Goal: Transaction & Acquisition: Download file/media

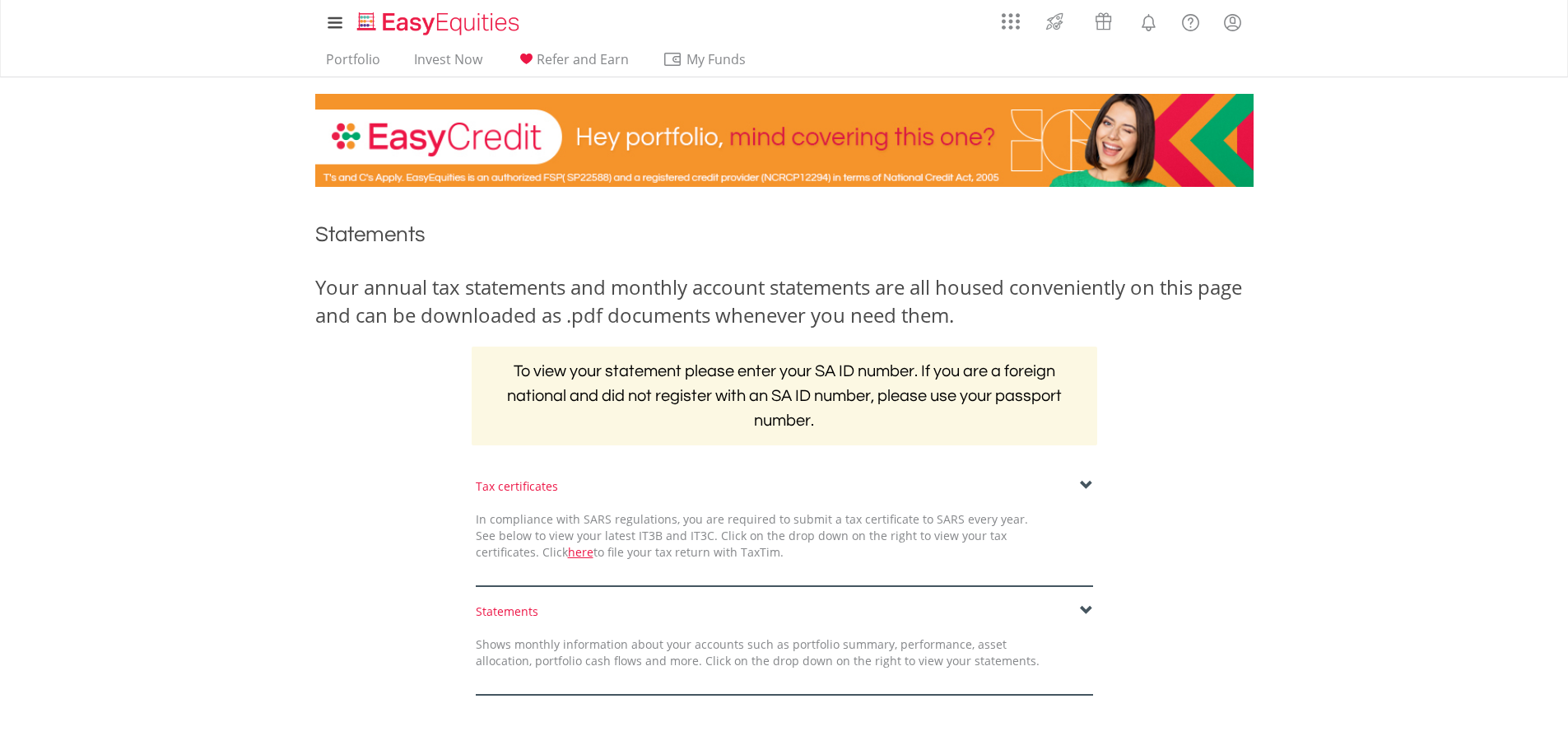
click at [1087, 605] on span at bounding box center [1087, 611] width 13 height 13
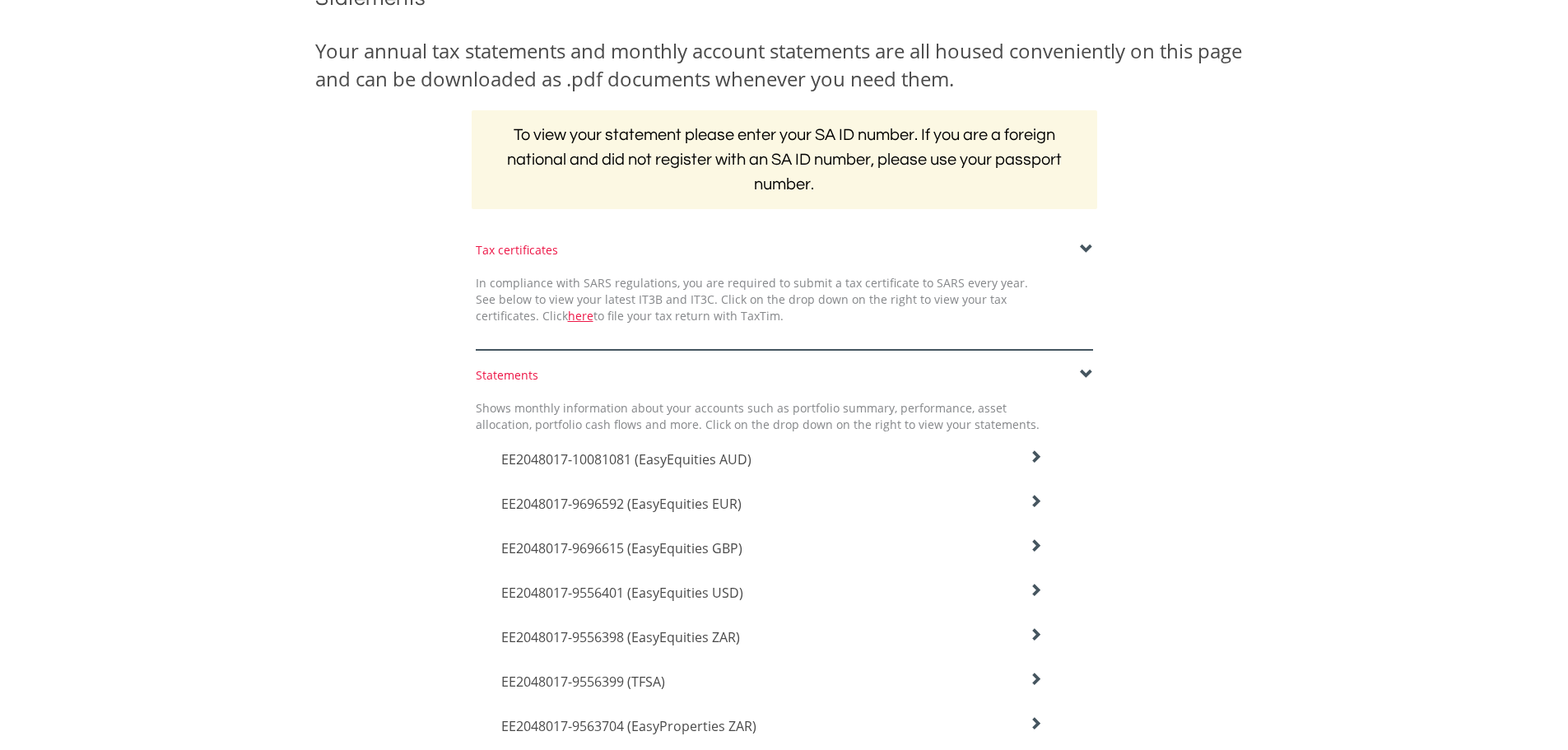
scroll to position [247, 0]
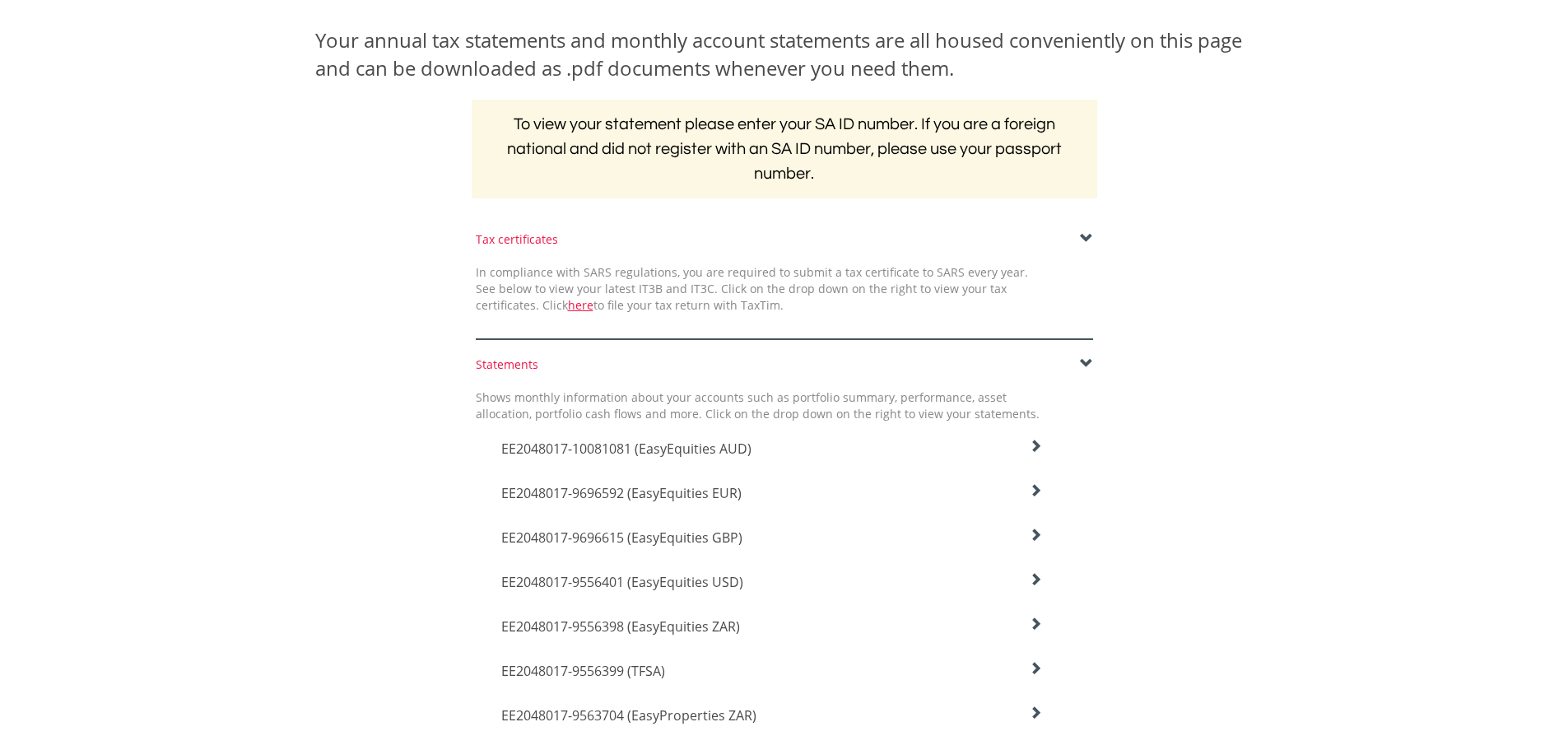
click at [1036, 449] on icon at bounding box center [1035, 446] width 13 height 13
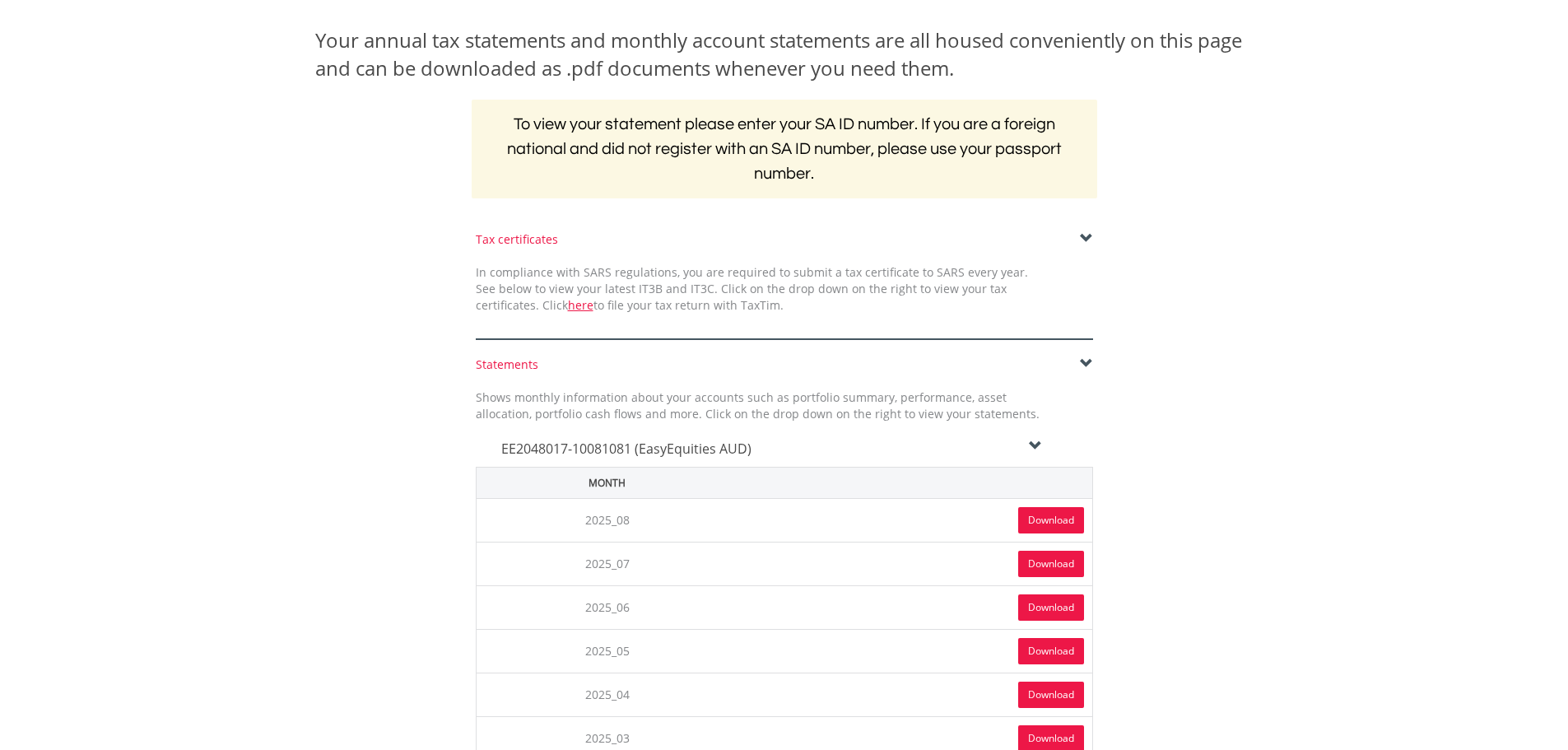
click at [1051, 520] on link "Download" at bounding box center [1051, 520] width 66 height 26
click at [1032, 443] on icon at bounding box center [1035, 446] width 13 height 13
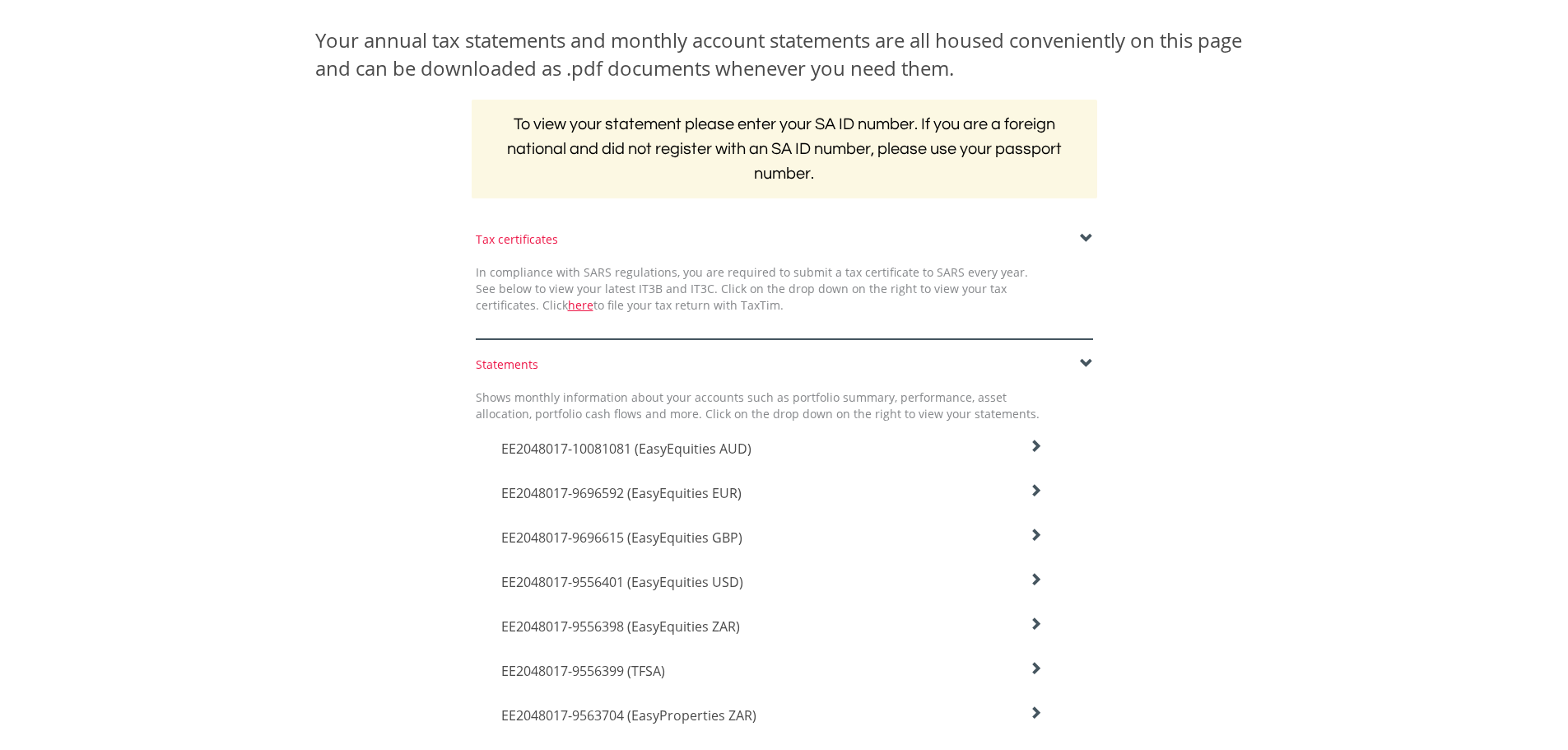
click at [1041, 487] on icon at bounding box center [1035, 490] width 13 height 13
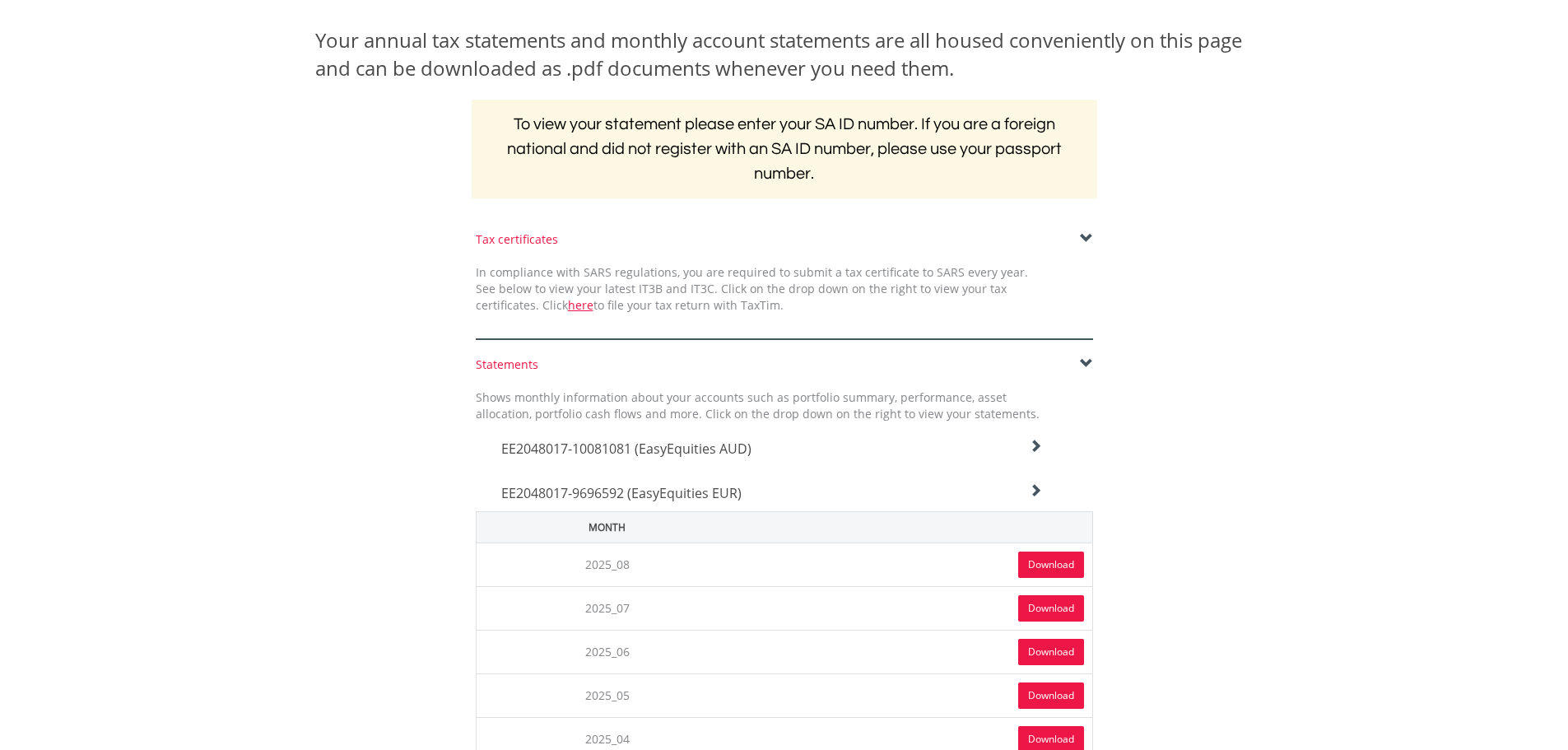
click at [1042, 566] on link "Download" at bounding box center [1051, 565] width 66 height 26
click at [1041, 487] on icon at bounding box center [1035, 490] width 13 height 13
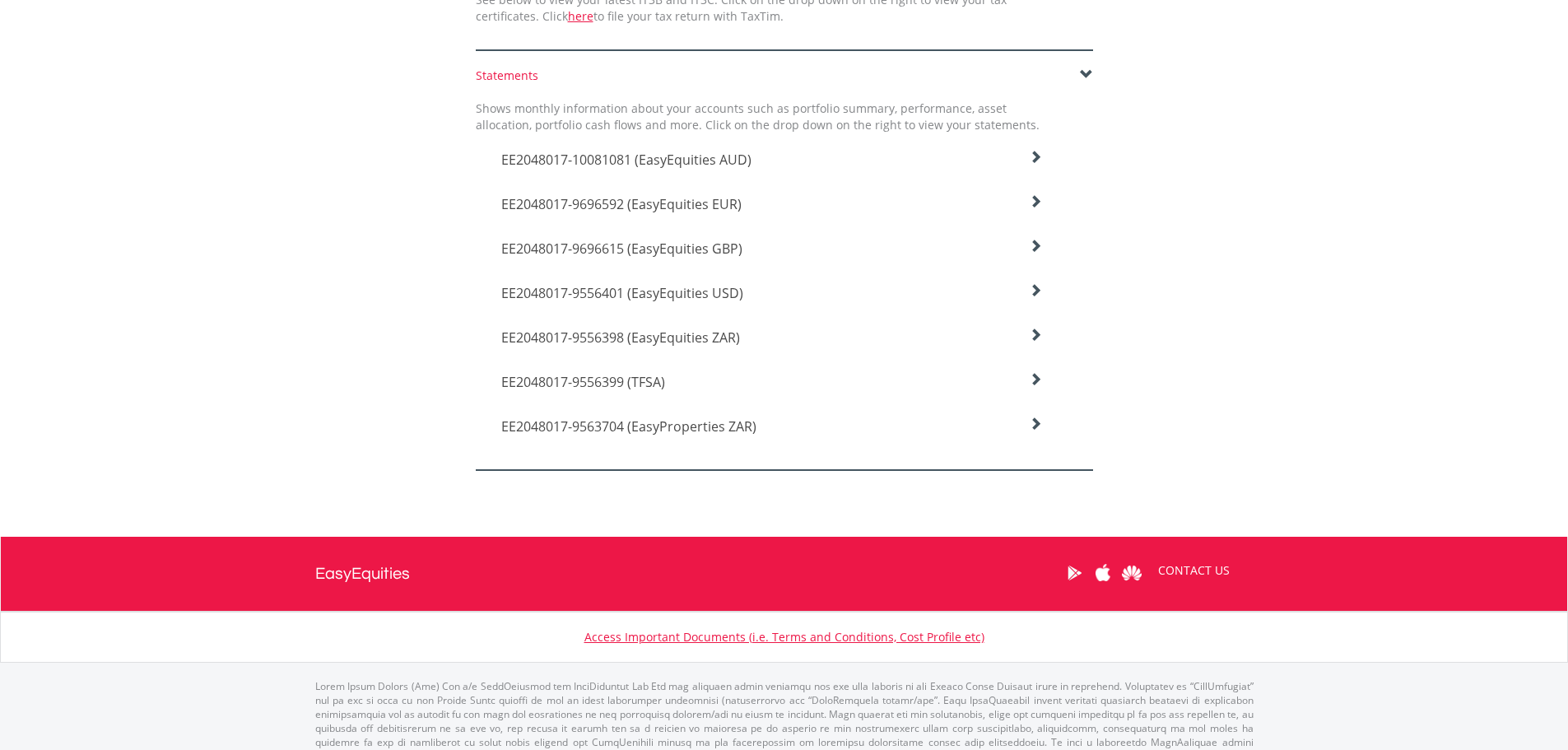
scroll to position [560, 0]
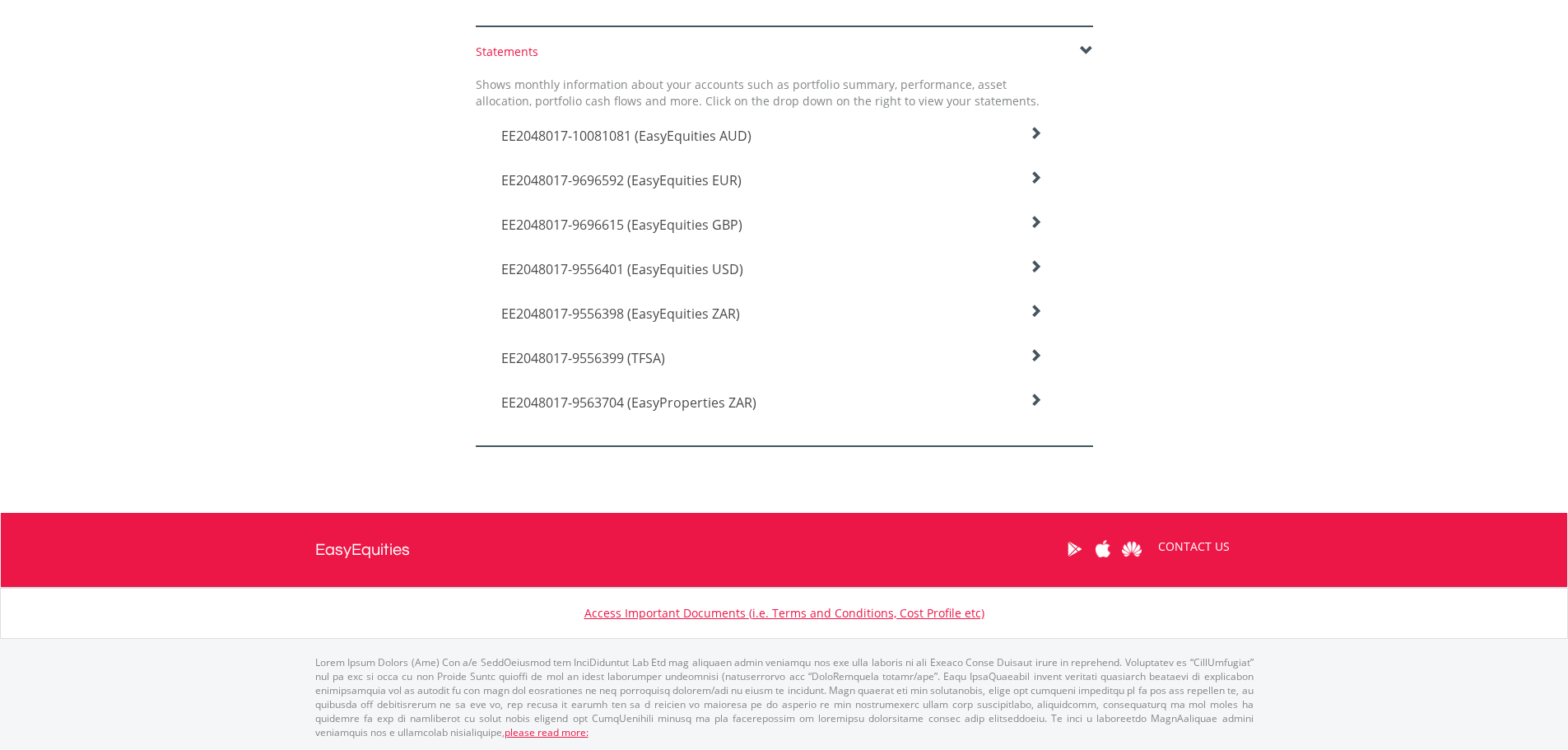
click at [1034, 222] on icon at bounding box center [1035, 222] width 13 height 13
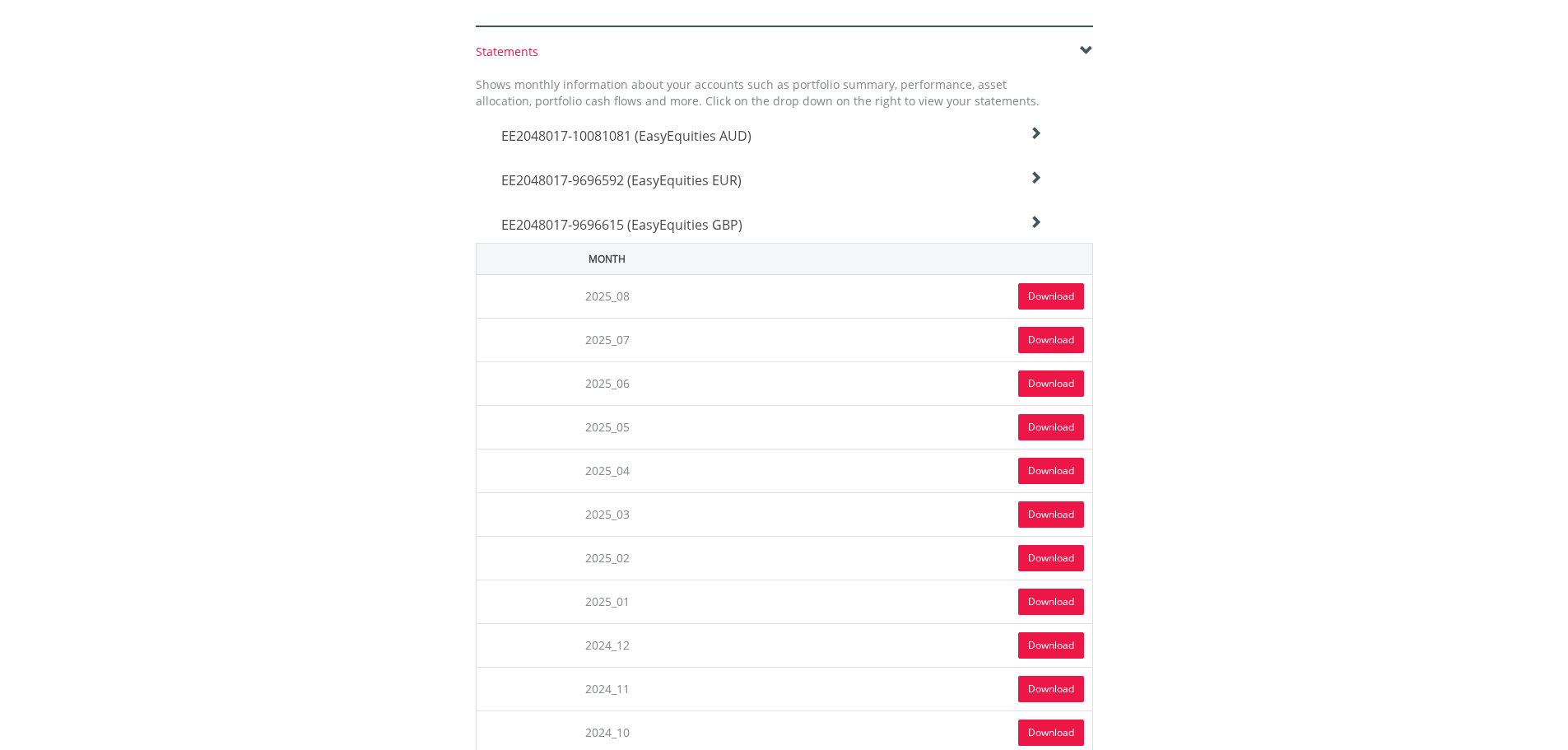
click at [1034, 295] on link "Download" at bounding box center [1051, 296] width 66 height 26
click at [1037, 221] on icon at bounding box center [1035, 222] width 13 height 13
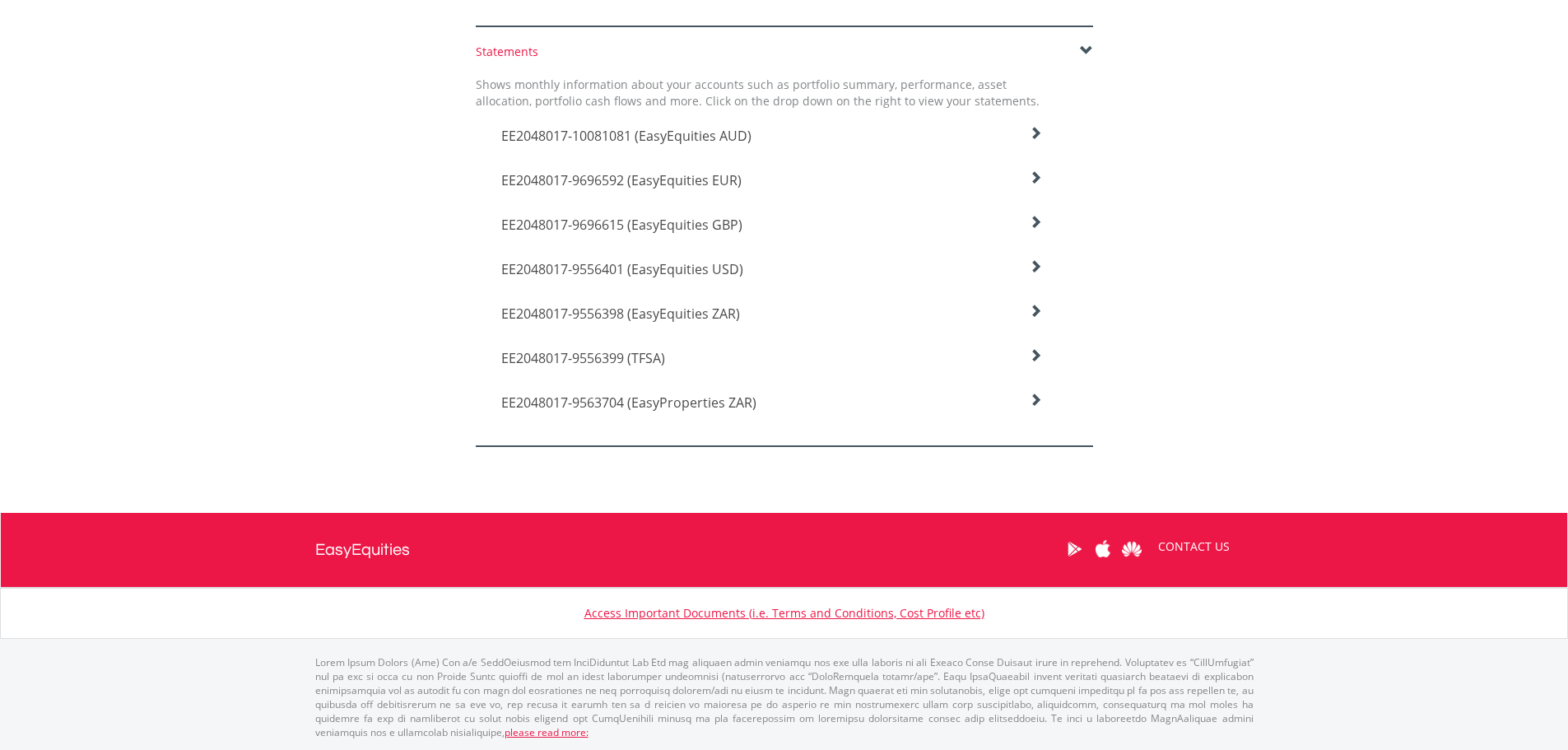
click at [1036, 263] on icon at bounding box center [1035, 266] width 13 height 13
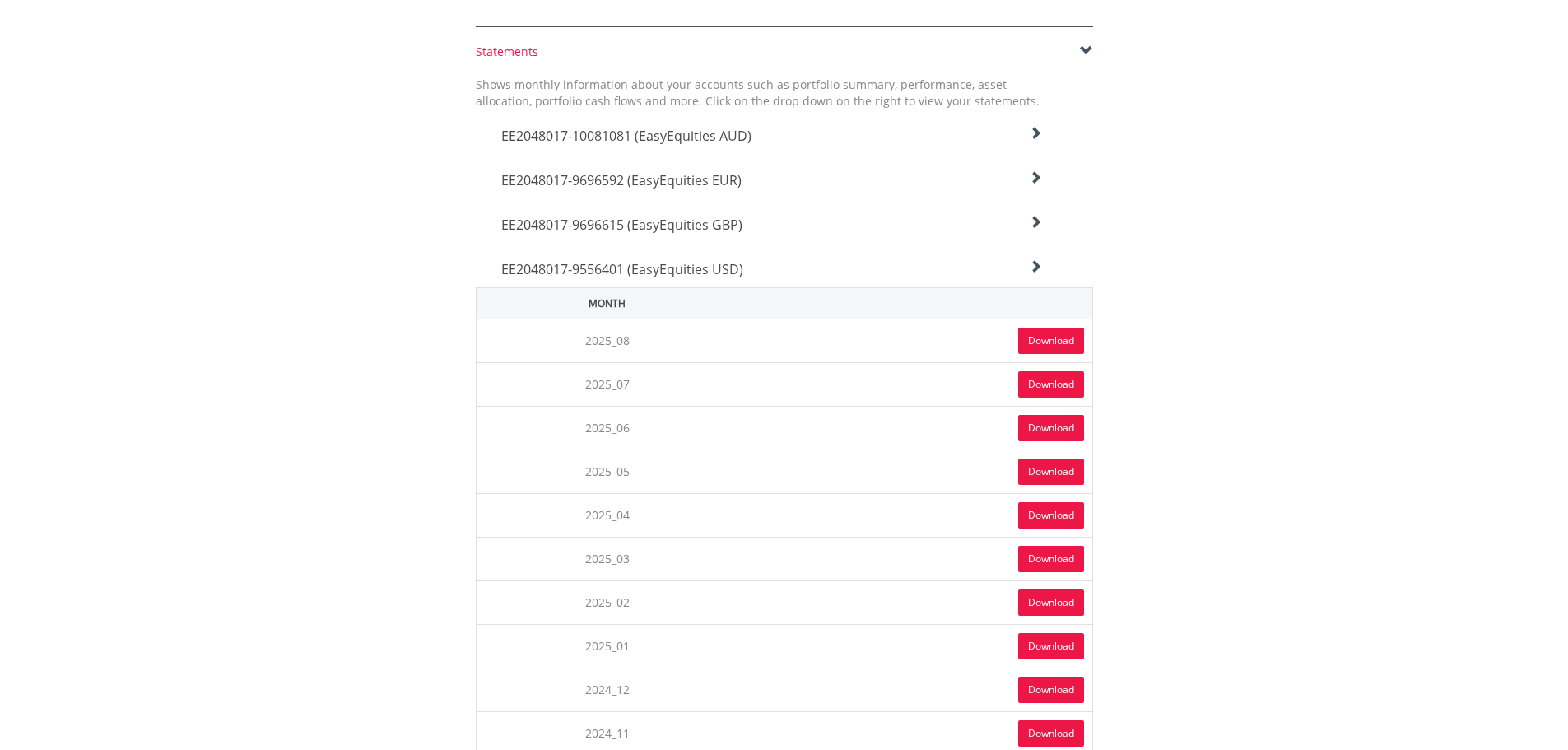
click at [1034, 337] on link "Download" at bounding box center [1051, 341] width 66 height 26
click at [1034, 264] on icon at bounding box center [1035, 266] width 13 height 13
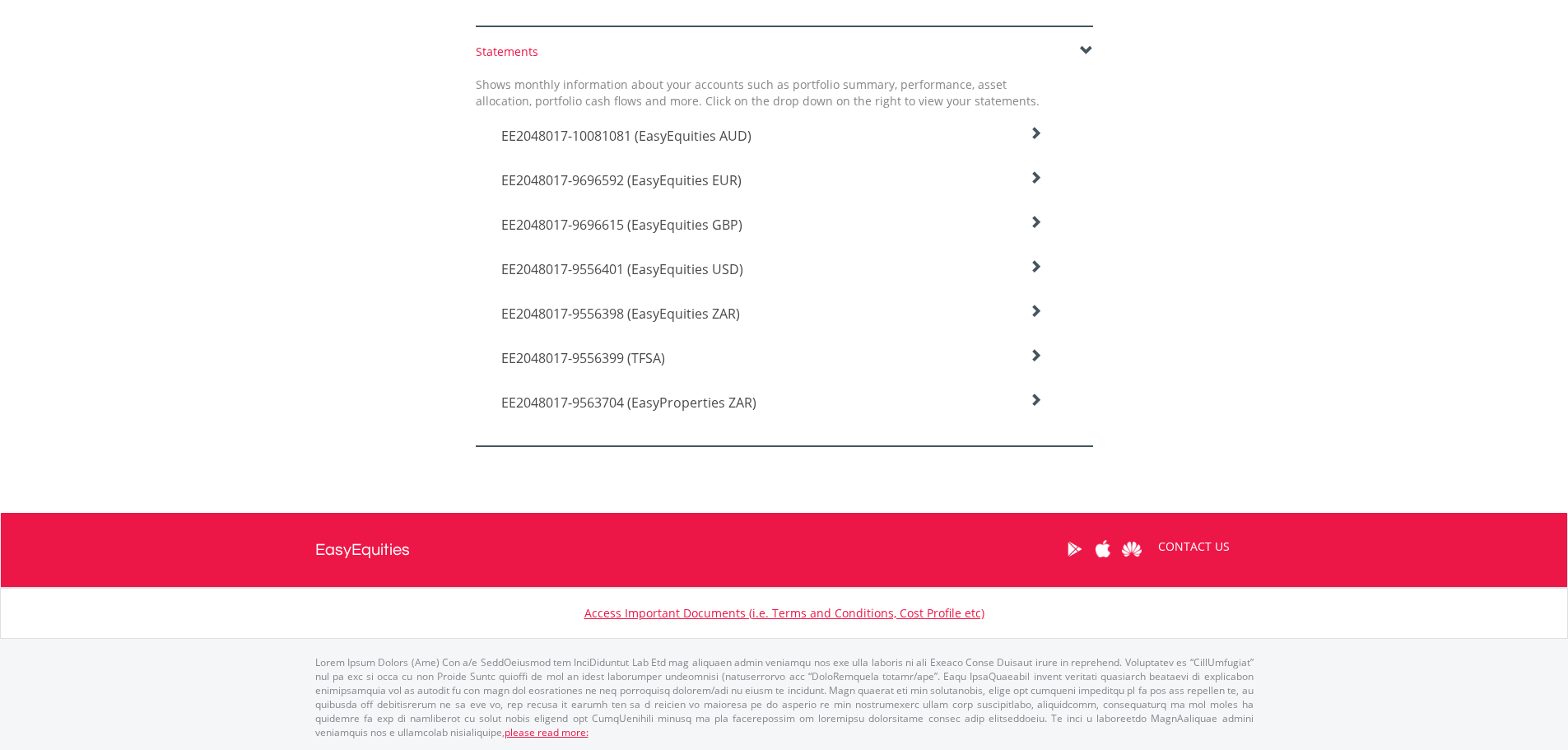
click at [1034, 306] on icon at bounding box center [1035, 311] width 13 height 13
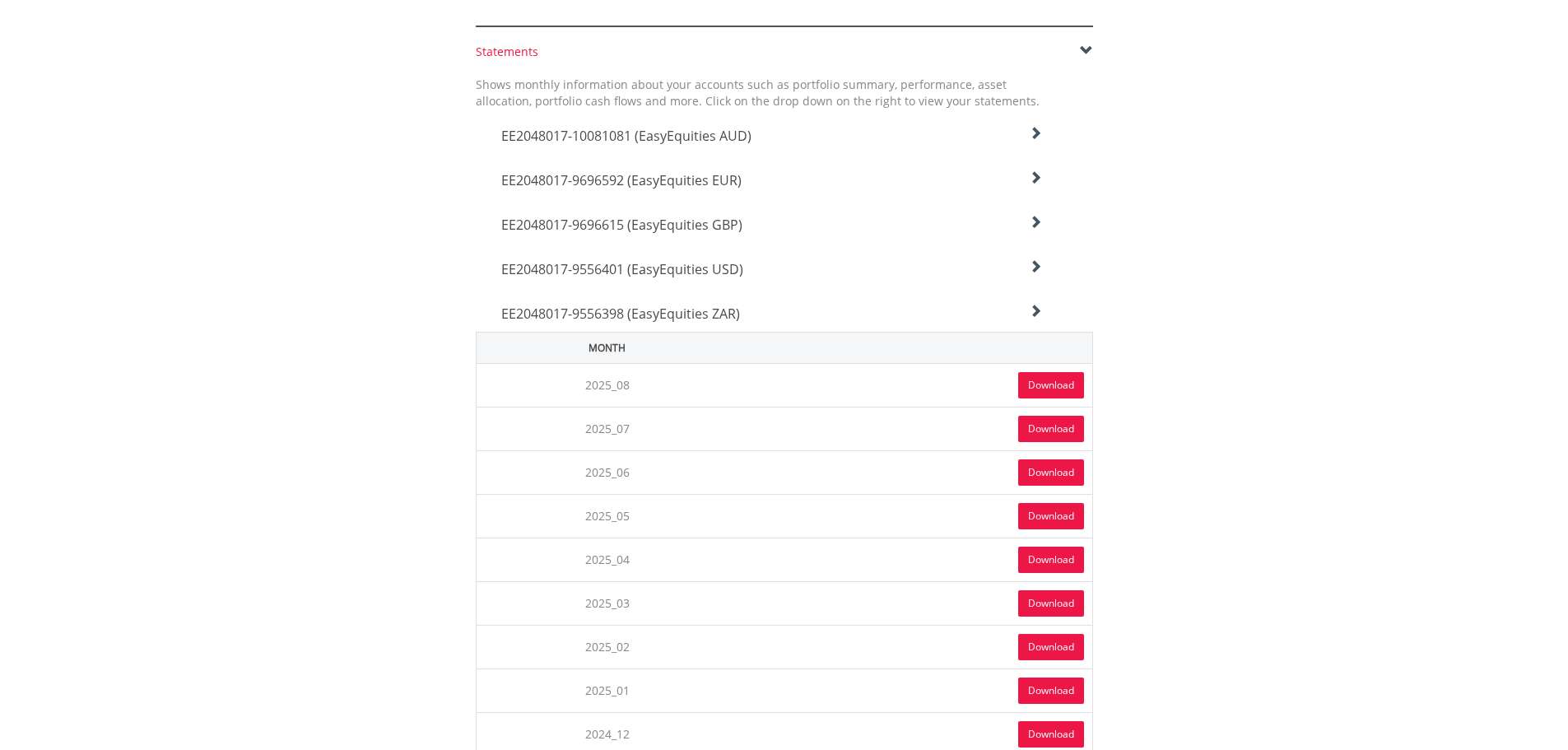
click at [1032, 384] on link "Download" at bounding box center [1051, 385] width 66 height 26
click at [1033, 305] on icon at bounding box center [1035, 311] width 13 height 13
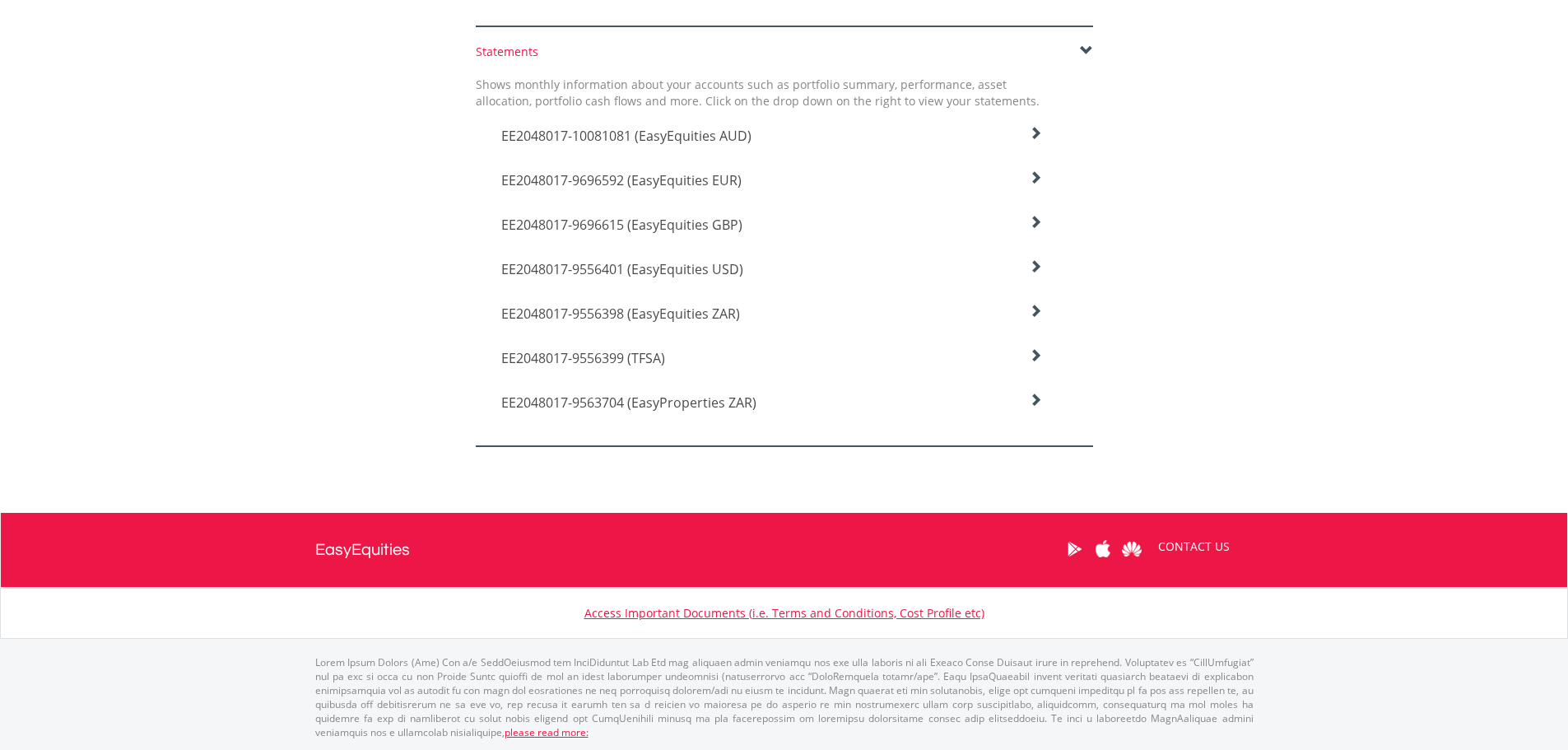
click at [1028, 356] on h4 "EE2048017-9556399 (TFSA)" at bounding box center [773, 358] width 542 height 20
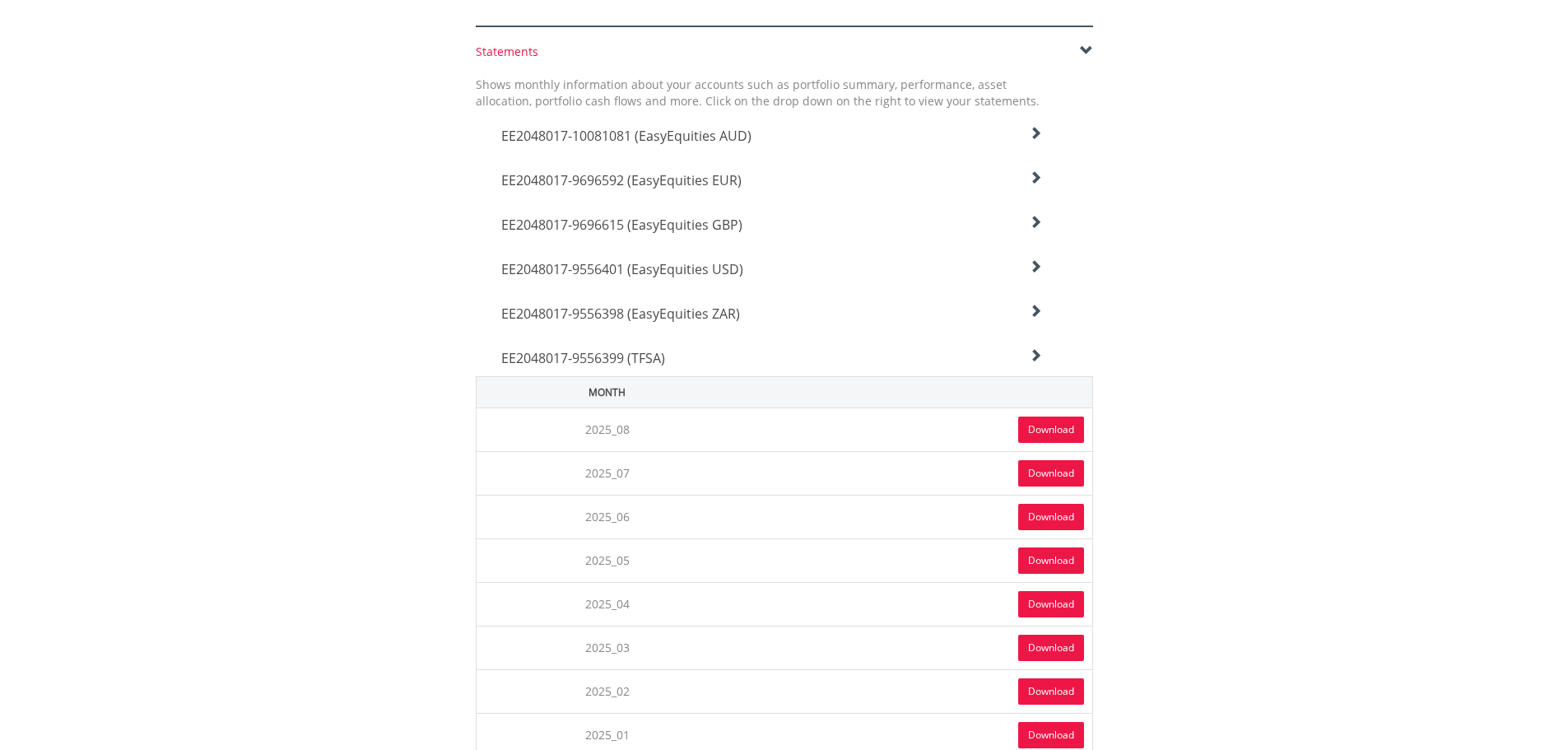
click at [1042, 425] on link "Download" at bounding box center [1051, 430] width 66 height 26
click at [1041, 351] on icon at bounding box center [1035, 356] width 13 height 13
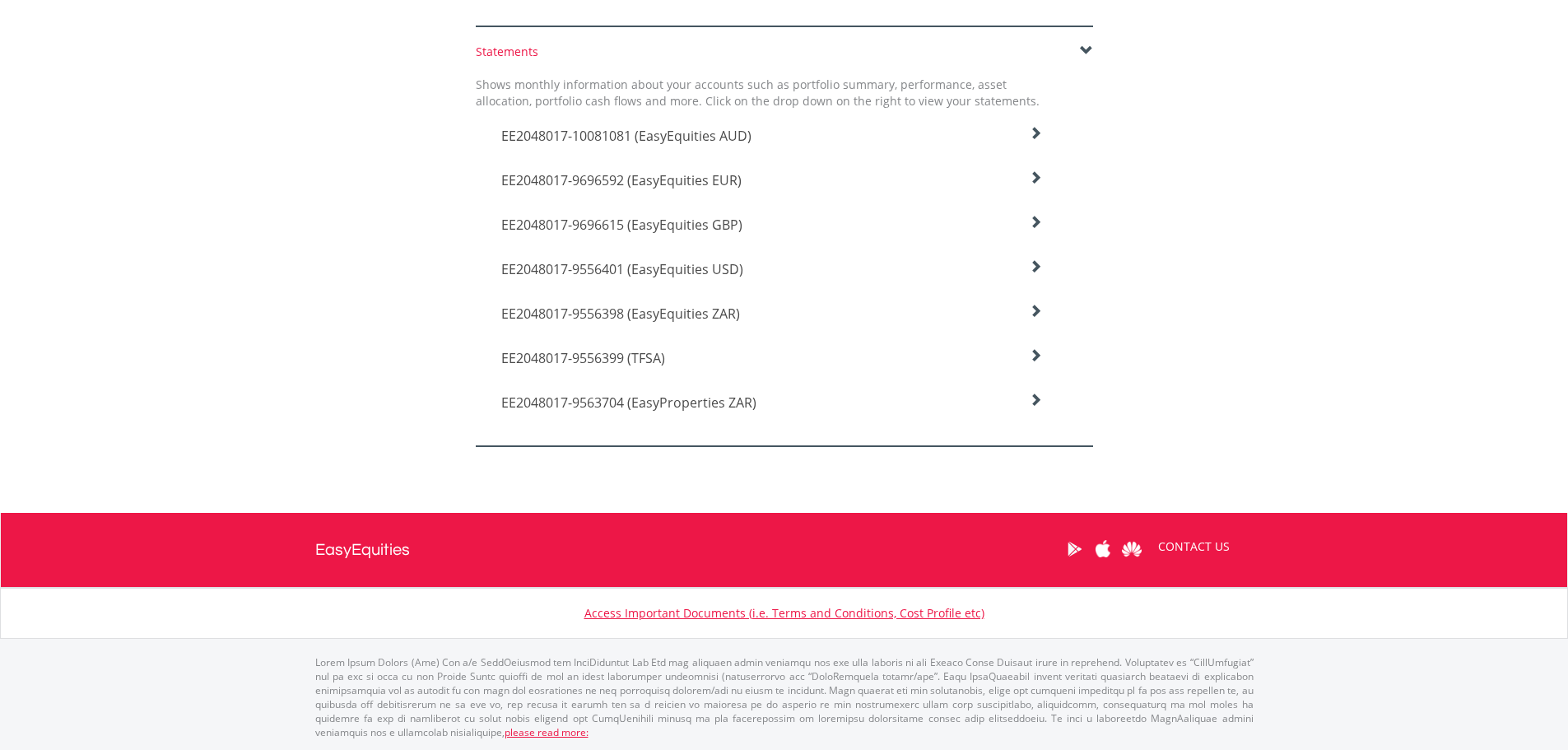
click at [1043, 400] on div "EE2048017-9563704 (EasyProperties ZAR)" at bounding box center [773, 398] width 567 height 44
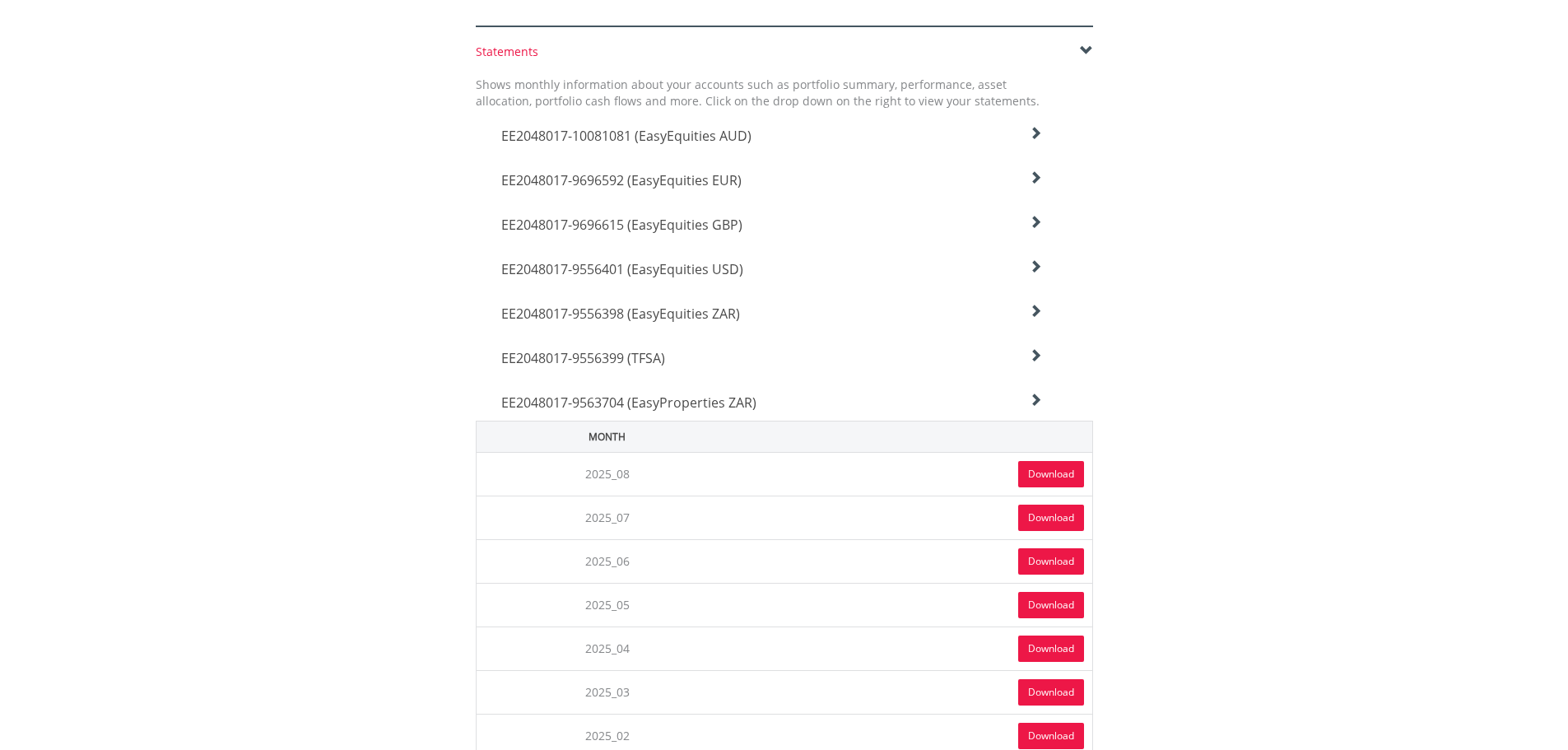
click at [1043, 472] on link "Download" at bounding box center [1051, 474] width 66 height 26
